Goal: Information Seeking & Learning: Learn about a topic

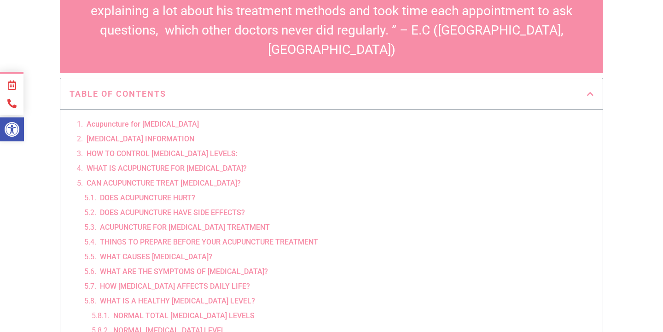
scroll to position [393, 0]
click at [208, 148] on link "HOW TO CONTROL [MEDICAL_DATA] LEVELS:" at bounding box center [162, 153] width 151 height 11
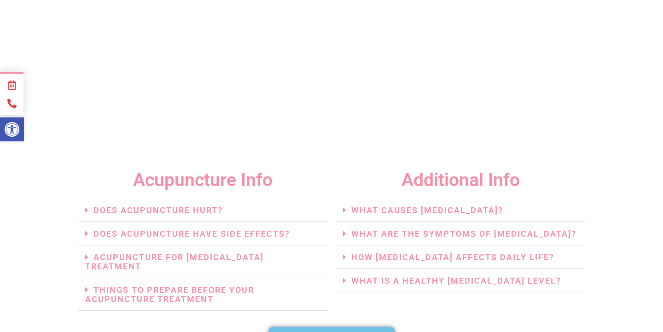
scroll to position [2124, 0]
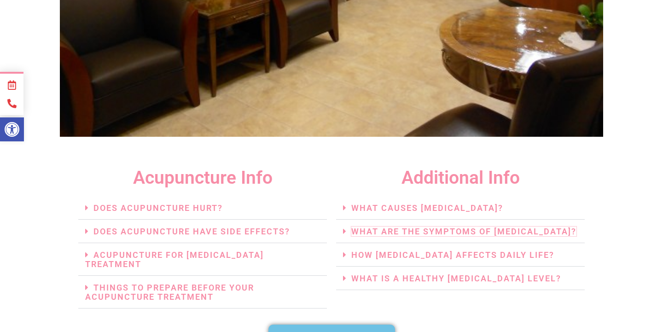
click at [373, 227] on link "WHAT ARE THE SYMPTOMS OF [MEDICAL_DATA]?" at bounding box center [463, 232] width 225 height 10
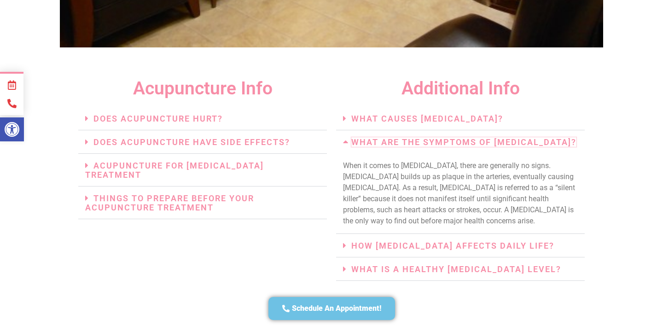
scroll to position [2213, 0]
click at [407, 240] on link "HOW [MEDICAL_DATA] AFFECTS DAILY LIFE?" at bounding box center [452, 245] width 203 height 10
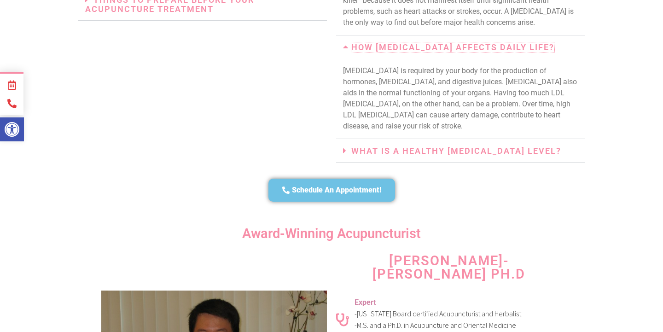
scroll to position [2414, 0]
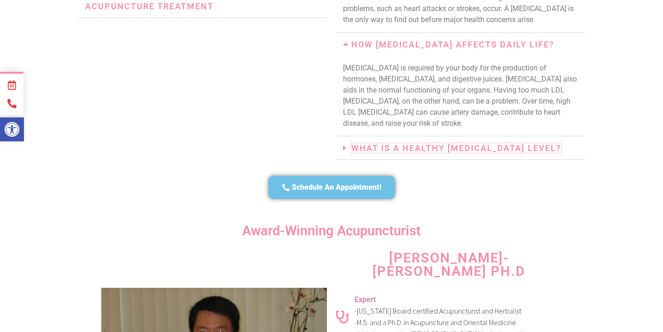
click at [421, 143] on link "WHAT IS A HEALTHY [MEDICAL_DATA] LEVEL?" at bounding box center [456, 148] width 210 height 10
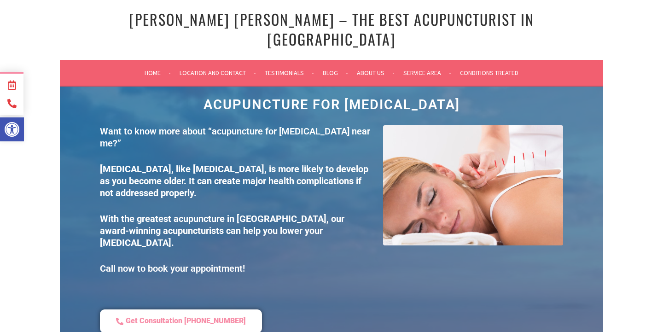
scroll to position [0, 0]
click at [329, 67] on link "Blog" at bounding box center [335, 72] width 25 height 11
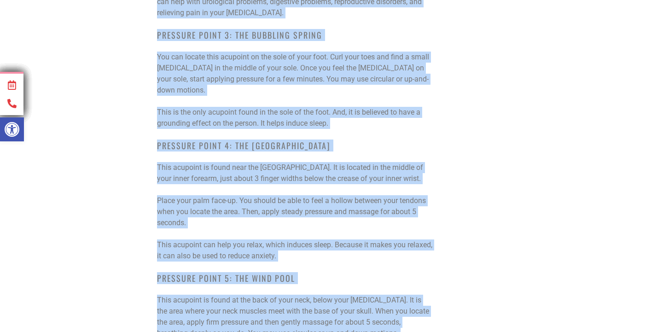
scroll to position [8659, 0]
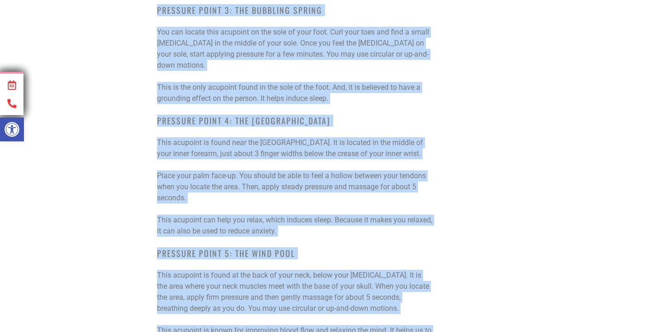
drag, startPoint x: 153, startPoint y: 68, endPoint x: 275, endPoint y: 286, distance: 249.5
click at [275, 286] on div "Sleep disorders are fairly common. Many people have trouble sleeping at one poi…" at bounding box center [294, 170] width 285 height 1468
copy div "Acupressure points for sleep When you find yourself tossing and turning, often …"
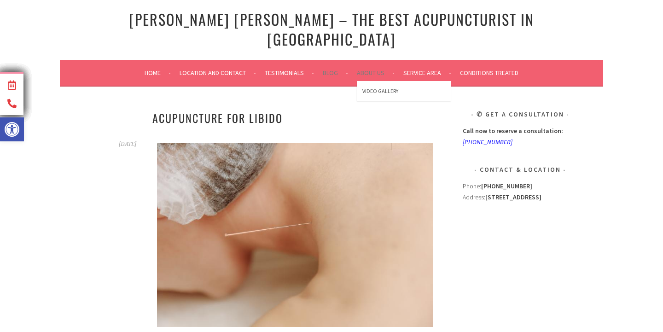
scroll to position [0, 0]
click at [494, 67] on link "Conditions Treated" at bounding box center [489, 72] width 58 height 11
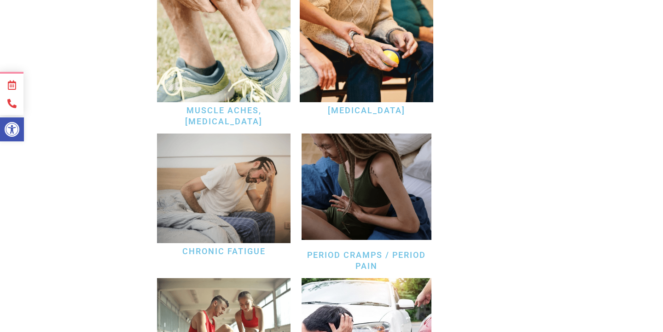
scroll to position [2531, 0]
